Goal: Transaction & Acquisition: Purchase product/service

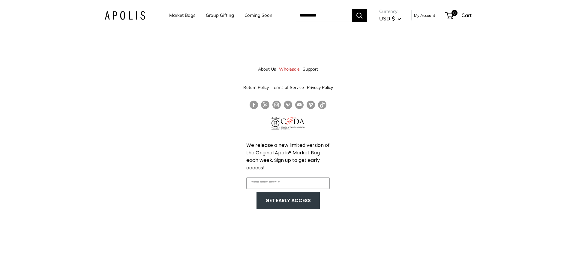
click at [185, 14] on link "Market Bags" at bounding box center [182, 15] width 26 height 8
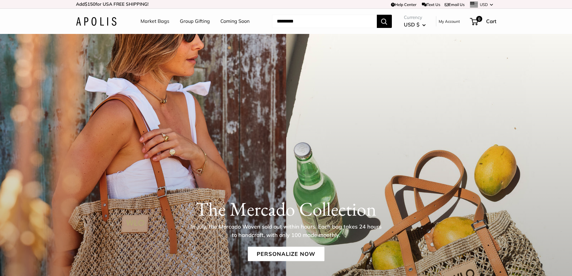
click at [228, 20] on link "Coming Soon" at bounding box center [234, 21] width 29 height 9
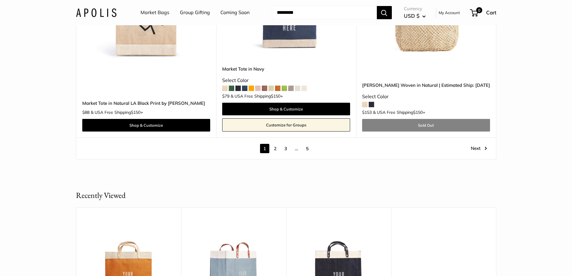
scroll to position [3483, 0]
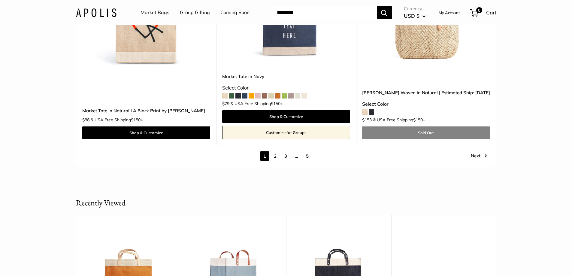
click at [416, 89] on link "Mercado Woven in Natural | Estimated Ship: Oct. 19th" at bounding box center [426, 92] width 128 height 7
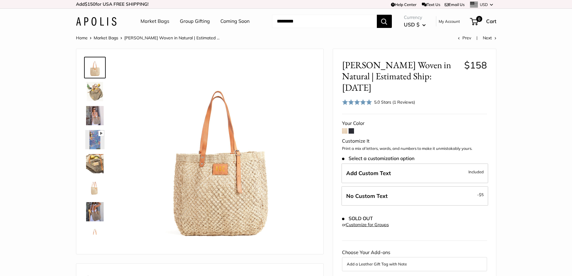
click at [97, 88] on img at bounding box center [94, 91] width 19 height 19
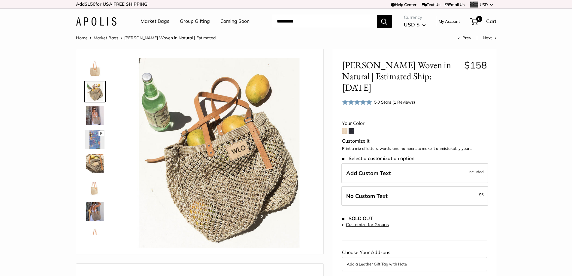
click at [96, 103] on div at bounding box center [97, 144] width 29 height 180
click at [97, 115] on img at bounding box center [94, 115] width 19 height 19
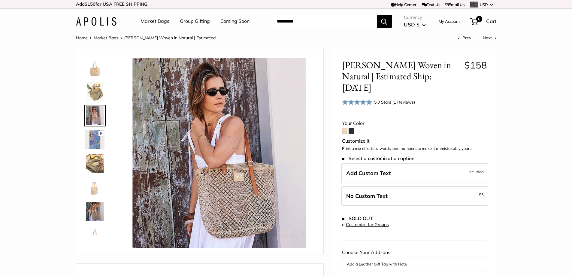
click at [94, 191] on img at bounding box center [94, 187] width 19 height 19
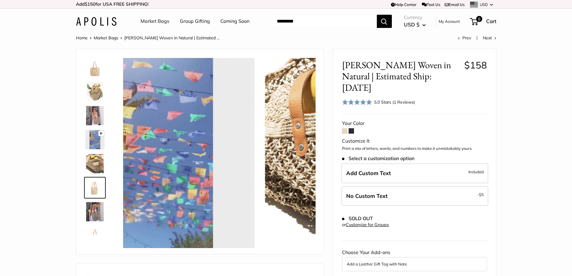
scroll to position [43, 0]
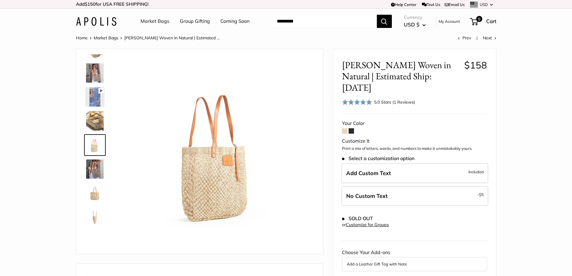
click at [96, 164] on img at bounding box center [94, 168] width 19 height 19
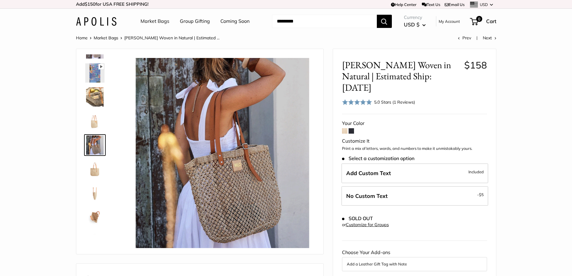
click at [94, 103] on img at bounding box center [94, 96] width 19 height 19
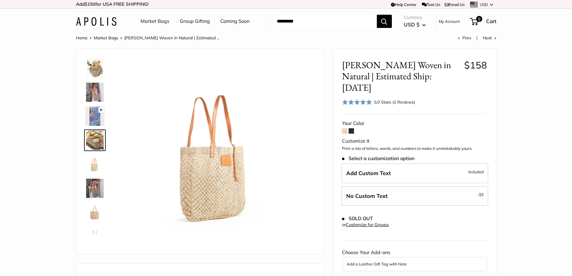
scroll to position [19, 0]
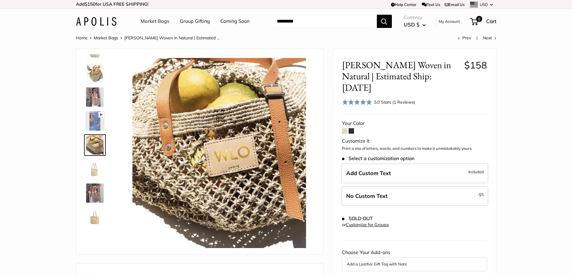
click at [352, 128] on span at bounding box center [350, 130] width 5 height 5
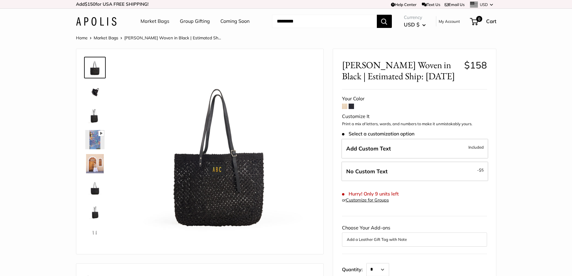
click at [90, 143] on img at bounding box center [94, 139] width 19 height 19
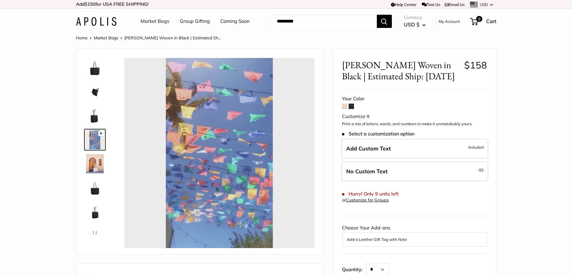
type input "*"
click at [88, 192] on img at bounding box center [94, 187] width 19 height 19
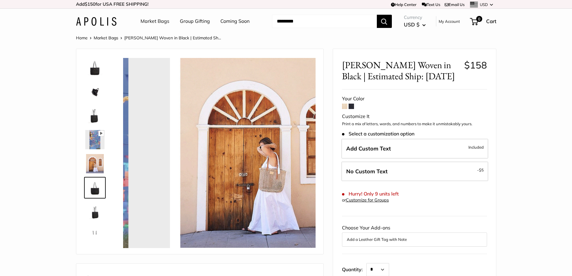
scroll to position [38, 0]
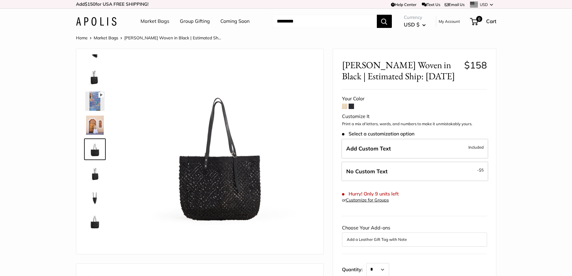
click at [92, 220] on img at bounding box center [94, 221] width 19 height 19
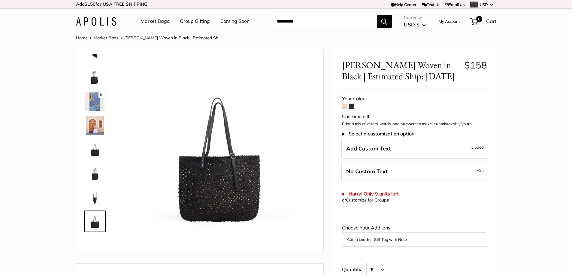
click at [92, 78] on img at bounding box center [94, 77] width 19 height 19
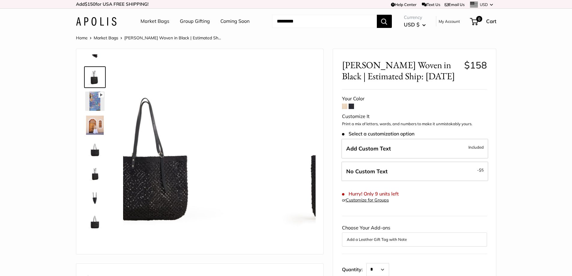
scroll to position [0, 0]
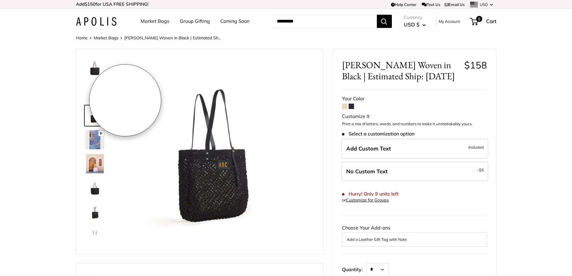
click at [120, 94] on div "Pause Play % buffered 00:00 Unmute Mute Exit fullscreen Enter fullscreen Play R…" at bounding box center [200, 151] width 232 height 193
click at [98, 94] on img at bounding box center [94, 91] width 19 height 19
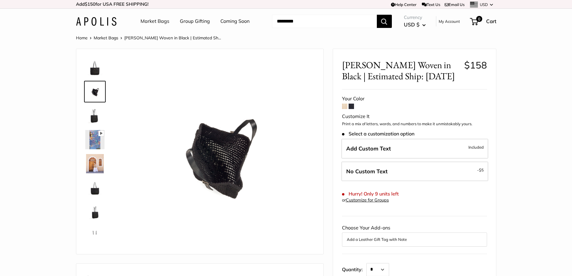
click at [97, 77] on img at bounding box center [94, 67] width 19 height 19
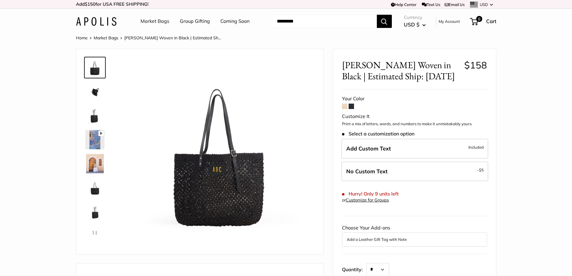
click at [102, 22] on img at bounding box center [96, 21] width 41 height 9
